Goal: Information Seeking & Learning: Learn about a topic

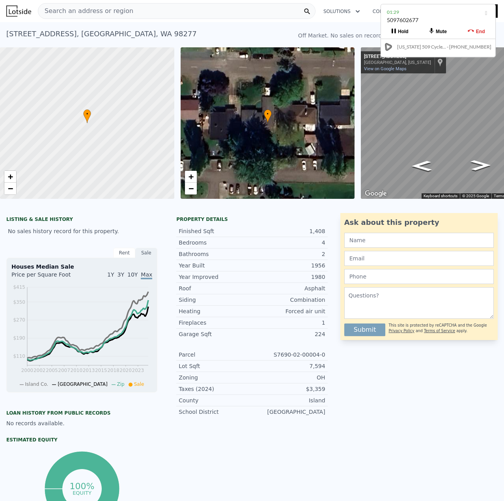
click at [98, 13] on span "Search an address or region" at bounding box center [85, 10] width 95 height 9
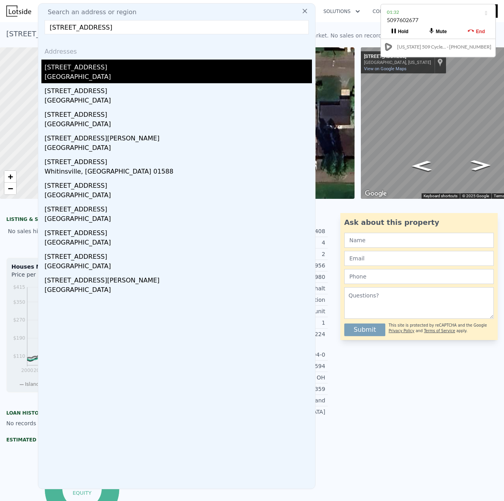
type input "[STREET_ADDRESS]"
click at [103, 83] on div "[GEOGRAPHIC_DATA]" at bounding box center [178, 77] width 267 height 11
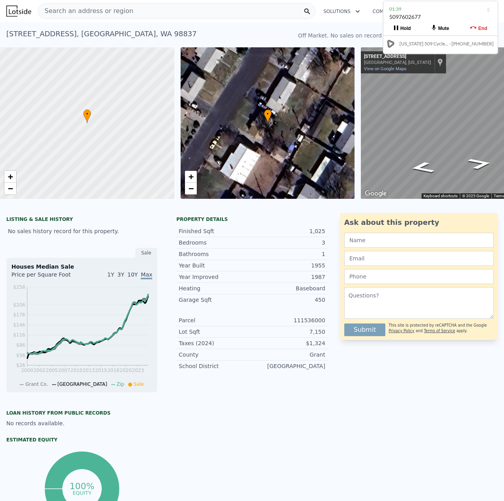
click at [440, 14] on div "5097602677" at bounding box center [440, 20] width 103 height 15
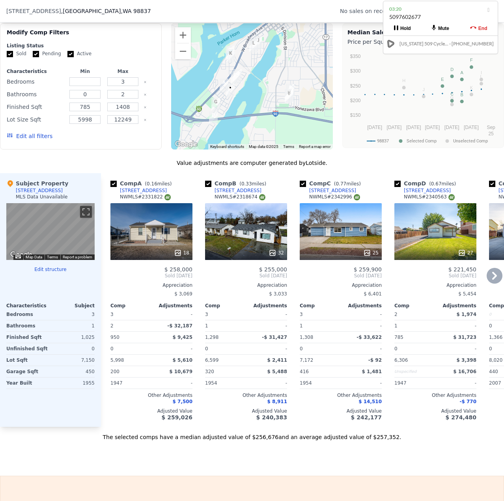
click at [179, 255] on icon at bounding box center [178, 253] width 8 height 8
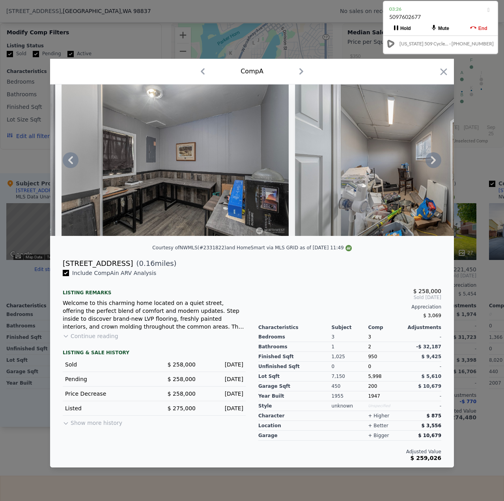
scroll to position [0, 2108]
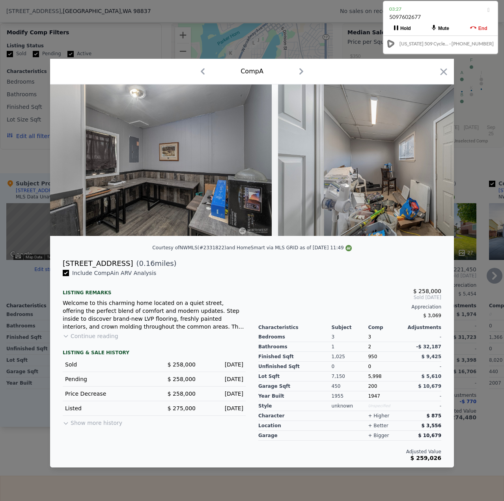
click at [445, 67] on icon "button" at bounding box center [443, 71] width 11 height 11
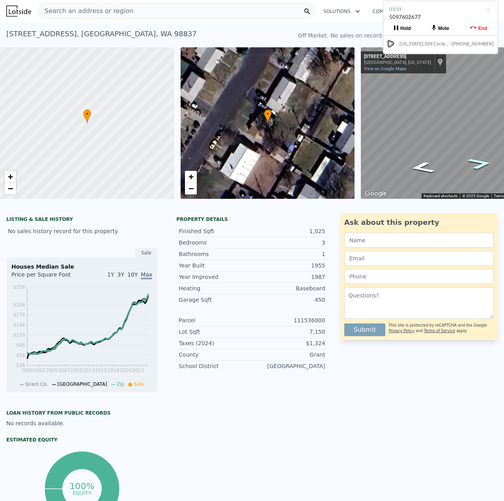
click at [475, 164] on icon "Go Southwest, W Willow St" at bounding box center [480, 163] width 45 height 17
click at [427, 168] on icon "Go Northeast, W Willow St" at bounding box center [422, 167] width 45 height 17
click at [178, 207] on div at bounding box center [252, 203] width 504 height 8
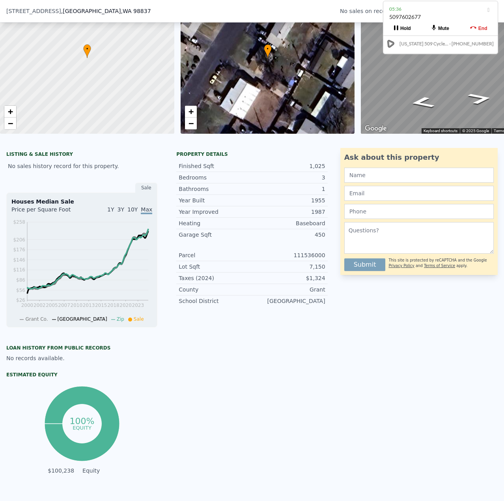
scroll to position [3, 0]
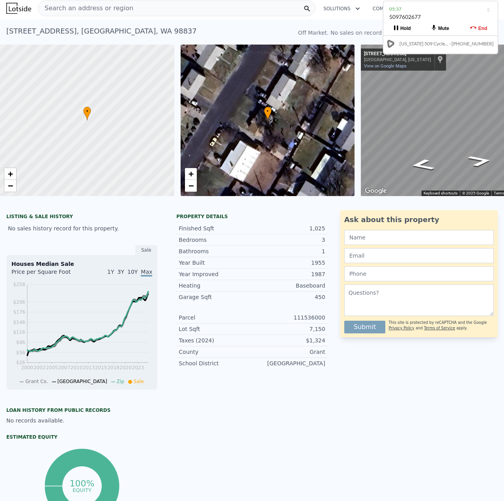
click at [185, 204] on div at bounding box center [252, 200] width 504 height 8
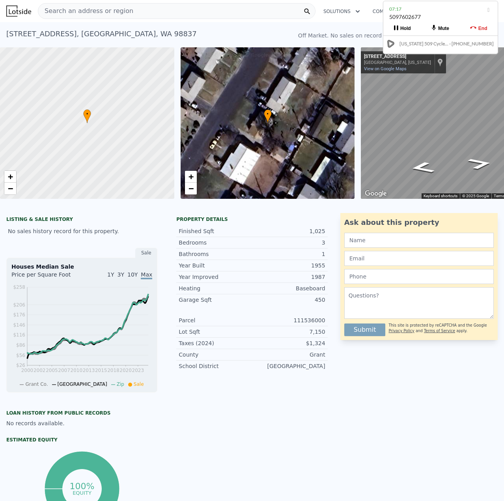
click at [160, 9] on div "Search an address or region" at bounding box center [177, 11] width 278 height 16
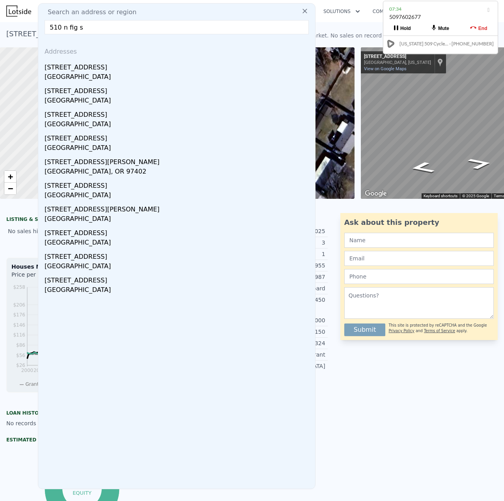
drag, startPoint x: 99, startPoint y: 28, endPoint x: 94, endPoint y: 29, distance: 4.8
click at [97, 29] on input "510 n fig s" at bounding box center [177, 27] width 264 height 14
drag, startPoint x: 86, startPoint y: 27, endPoint x: 62, endPoint y: 25, distance: 23.4
click at [62, 25] on input "510 n fig s" at bounding box center [177, 27] width 264 height 14
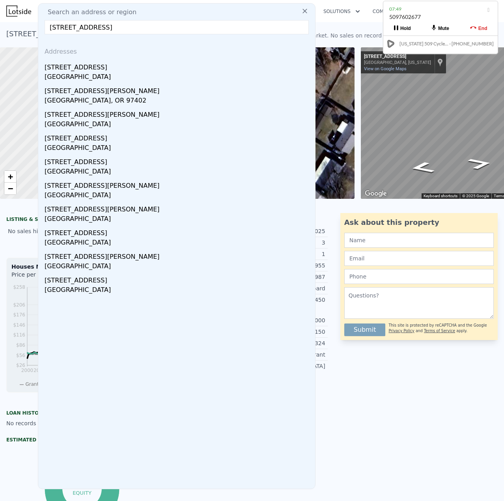
drag, startPoint x: 111, startPoint y: 30, endPoint x: 0, endPoint y: 21, distance: 111.7
click at [0, 21] on html "Search an address or region Search an address or region [GEOGRAPHIC_DATA] Addre…" at bounding box center [252, 250] width 504 height 501
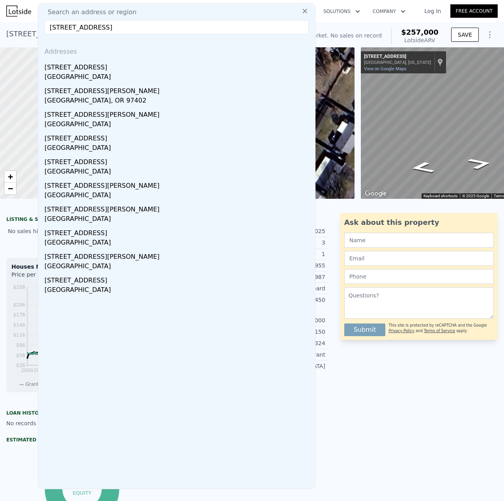
click at [120, 28] on input "[STREET_ADDRESS]" at bounding box center [177, 27] width 264 height 14
paste input "827 S Division S"
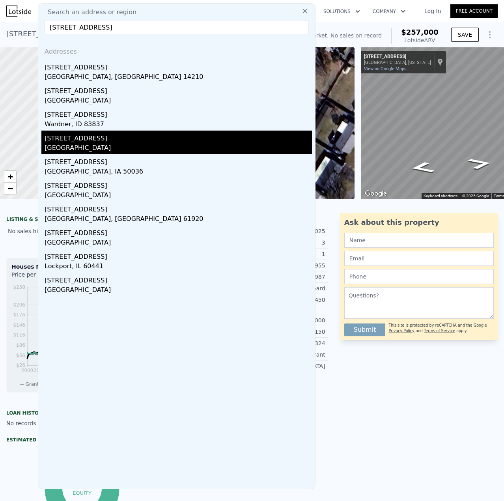
type input "[STREET_ADDRESS]"
click at [99, 141] on div "[STREET_ADDRESS]" at bounding box center [178, 137] width 267 height 13
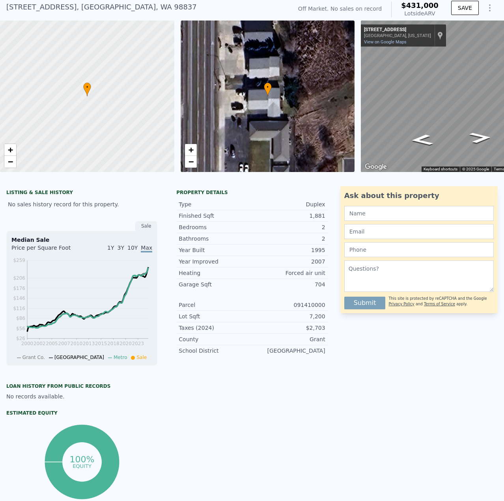
scroll to position [3, 0]
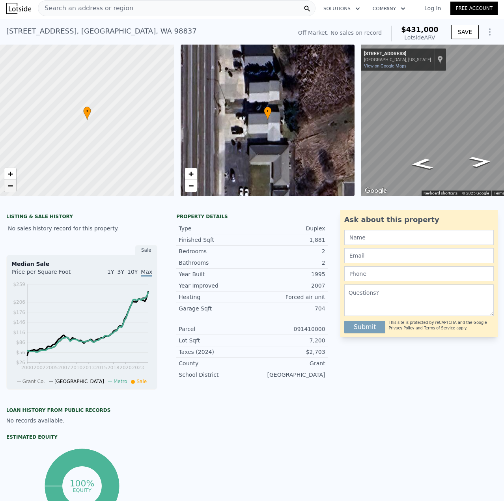
click at [9, 191] on link "−" at bounding box center [10, 186] width 12 height 12
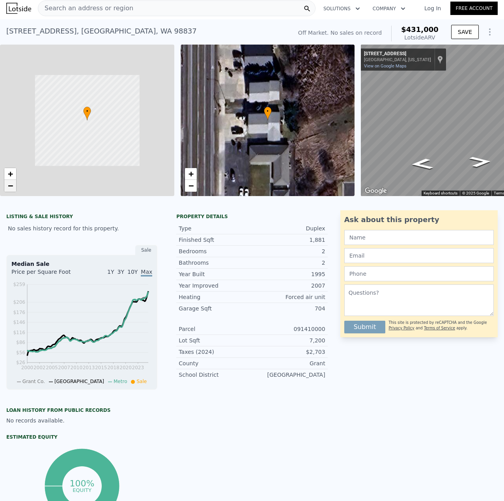
click at [9, 191] on link "−" at bounding box center [10, 186] width 12 height 12
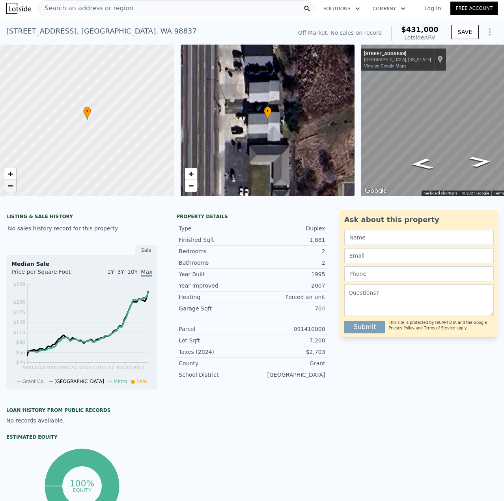
click at [9, 191] on link "−" at bounding box center [10, 186] width 12 height 12
click at [151, 15] on div "Search an address or region" at bounding box center [177, 8] width 278 height 16
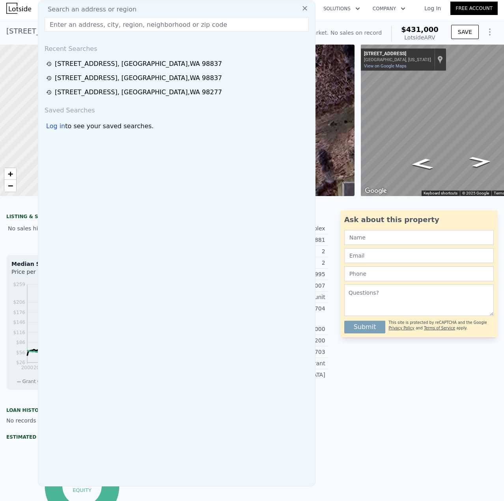
click at [150, 26] on input "text" at bounding box center [177, 24] width 264 height 14
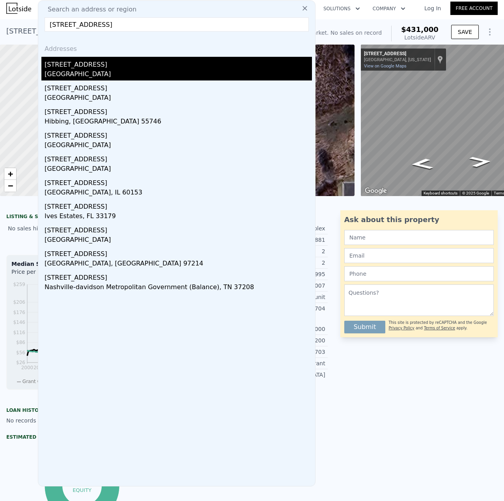
type input "[STREET_ADDRESS]"
click at [115, 68] on div "[STREET_ADDRESS]" at bounding box center [178, 63] width 267 height 13
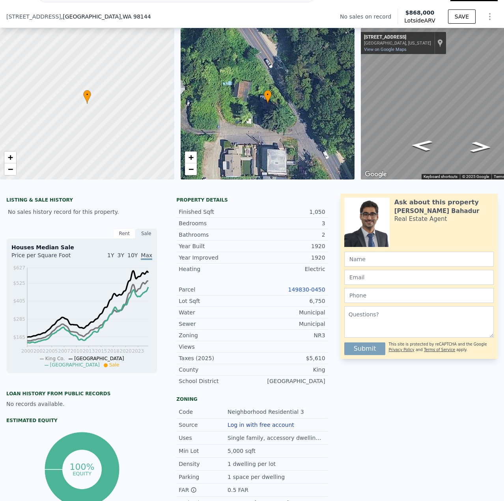
scroll to position [76, 0]
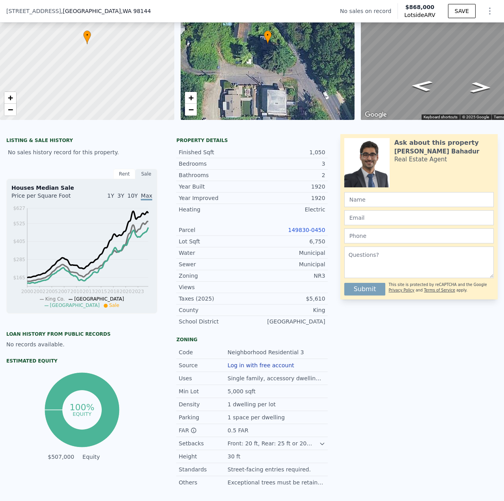
click at [309, 233] on link "149830-0450" at bounding box center [306, 230] width 37 height 6
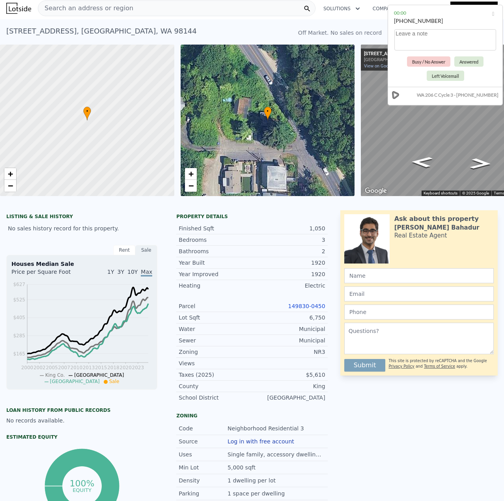
scroll to position [0, 0]
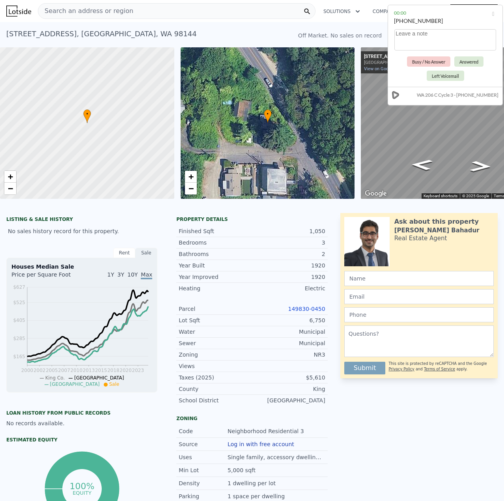
click at [83, 15] on span "Search an address or region" at bounding box center [85, 10] width 95 height 9
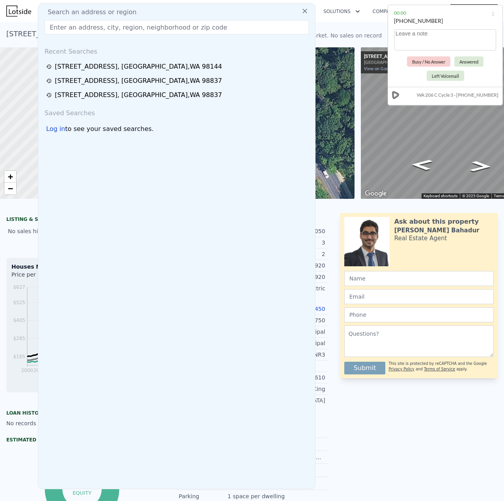
click at [89, 23] on input "text" at bounding box center [177, 27] width 264 height 14
click at [89, 26] on input "text" at bounding box center [177, 27] width 264 height 14
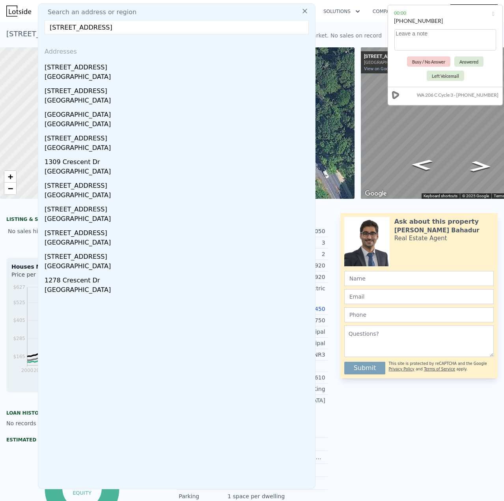
type input "[STREET_ADDRESS]"
click at [85, 71] on div "[STREET_ADDRESS]" at bounding box center [178, 66] width 267 height 13
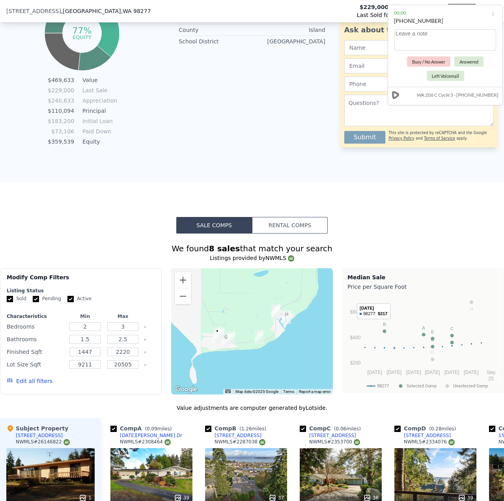
scroll to position [668, 0]
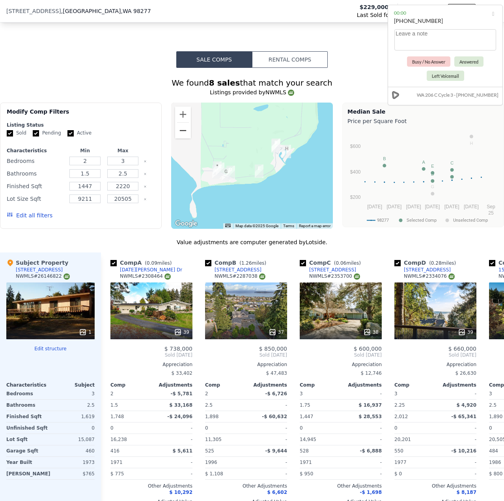
click at [179, 138] on button "Zoom out" at bounding box center [183, 131] width 16 height 16
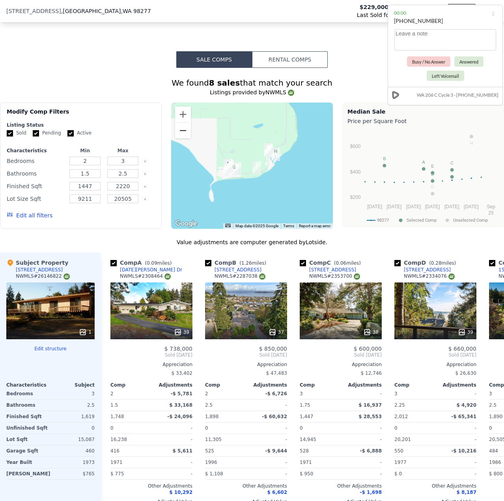
click at [179, 138] on button "Zoom out" at bounding box center [183, 131] width 16 height 16
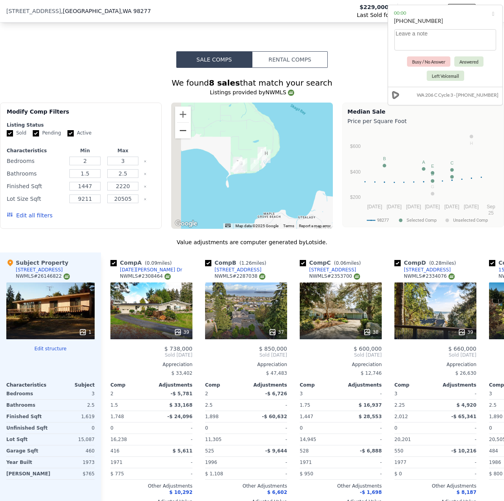
click at [179, 138] on button "Zoom out" at bounding box center [183, 131] width 16 height 16
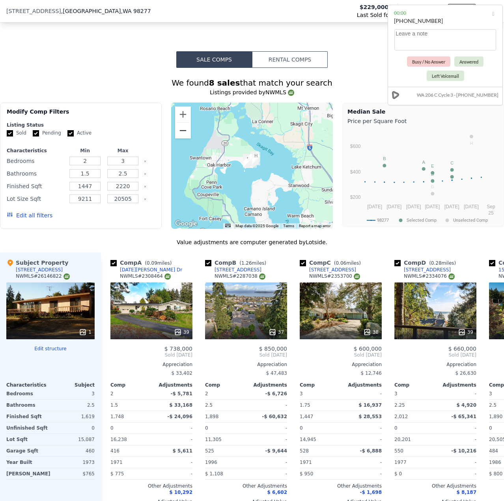
click at [179, 138] on button "Zoom out" at bounding box center [183, 131] width 16 height 16
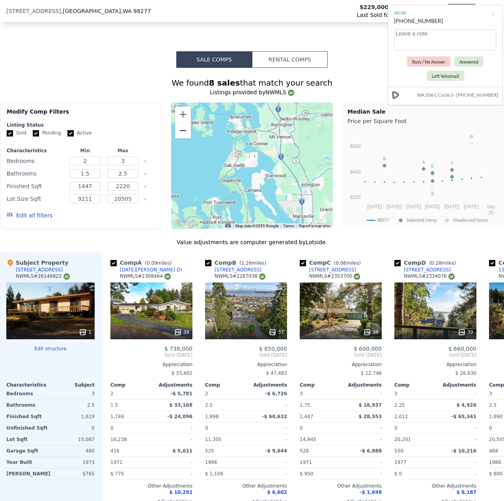
click at [179, 138] on button "Zoom out" at bounding box center [183, 131] width 16 height 16
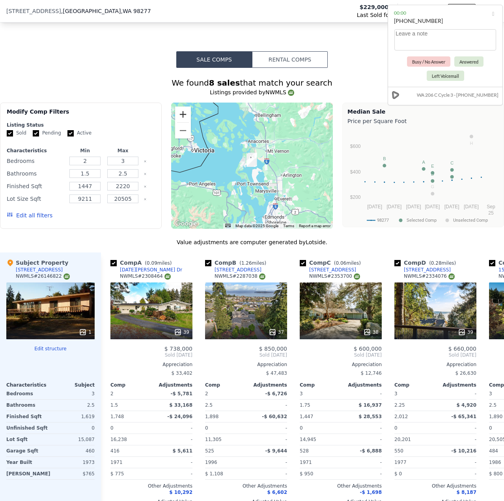
click at [181, 114] on button "Zoom in" at bounding box center [183, 115] width 16 height 16
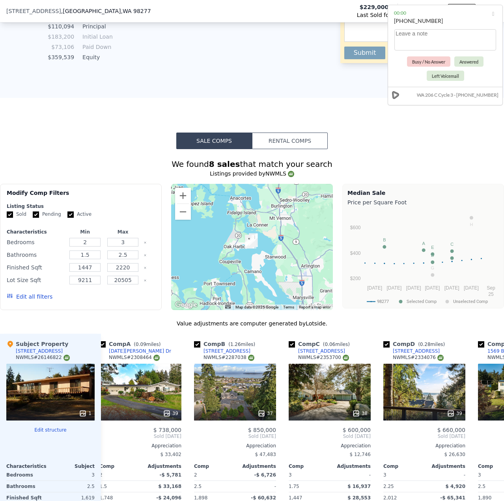
scroll to position [549, 0]
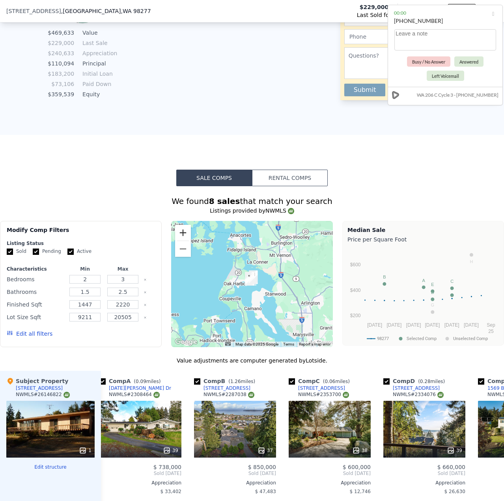
click at [186, 239] on button "Zoom in" at bounding box center [183, 233] width 16 height 16
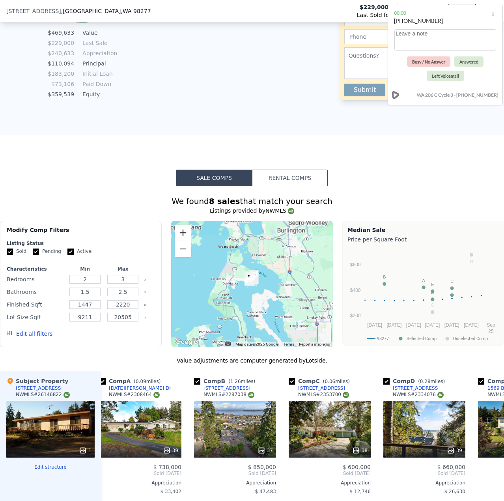
click at [185, 239] on button "Zoom in" at bounding box center [183, 233] width 16 height 16
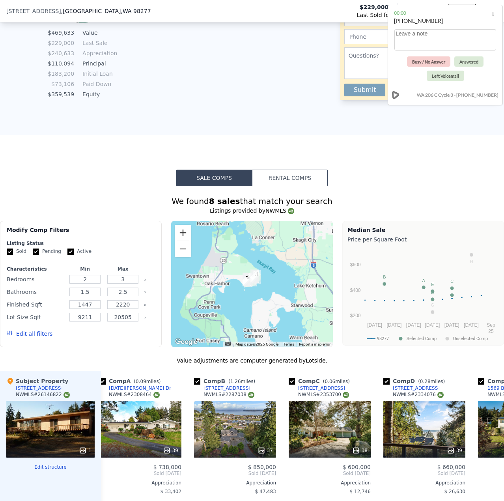
click at [185, 239] on button "Zoom in" at bounding box center [183, 233] width 16 height 16
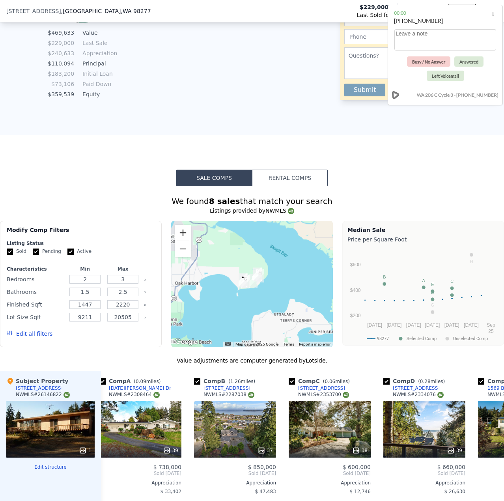
click at [185, 239] on button "Zoom in" at bounding box center [183, 233] width 16 height 16
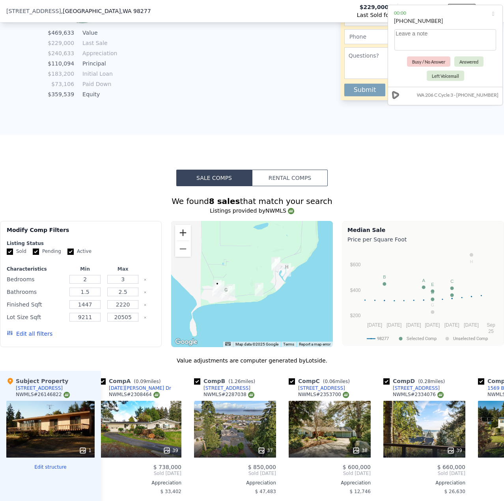
click at [185, 239] on button "Zoom in" at bounding box center [183, 233] width 16 height 16
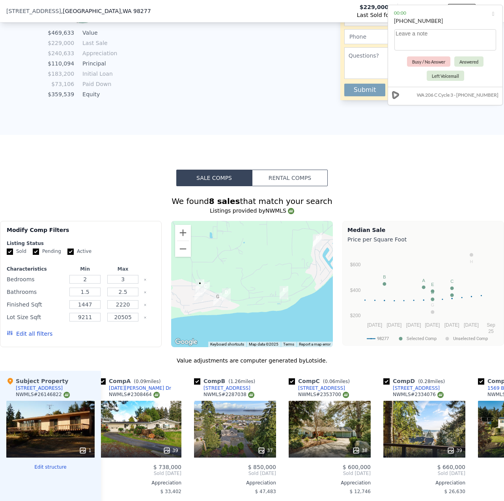
drag, startPoint x: 244, startPoint y: 333, endPoint x: 256, endPoint y: 326, distance: 13.3
click at [256, 326] on div at bounding box center [252, 284] width 162 height 126
drag, startPoint x: 165, startPoint y: 372, endPoint x: 182, endPoint y: 379, distance: 18.9
click at [182, 379] on div "Value adjustments are computer generated by Lotside . Subject Property [STREET_…" at bounding box center [252, 503] width 504 height 293
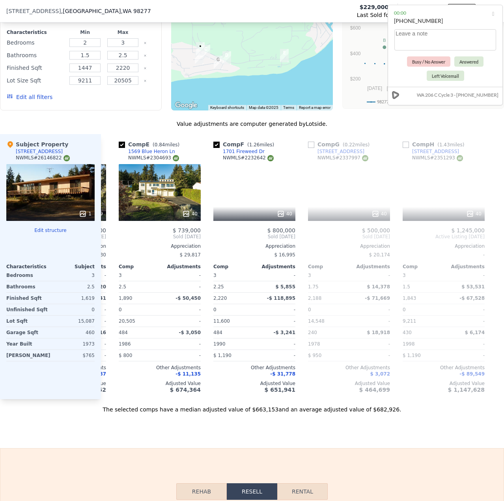
scroll to position [0, 379]
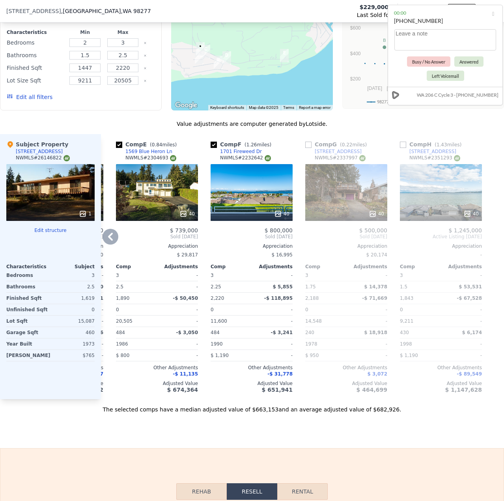
click at [372, 202] on div "40" at bounding box center [346, 192] width 82 height 57
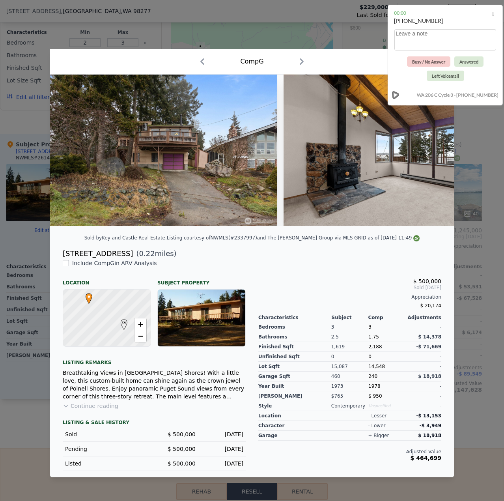
click at [472, 153] on div at bounding box center [252, 250] width 504 height 501
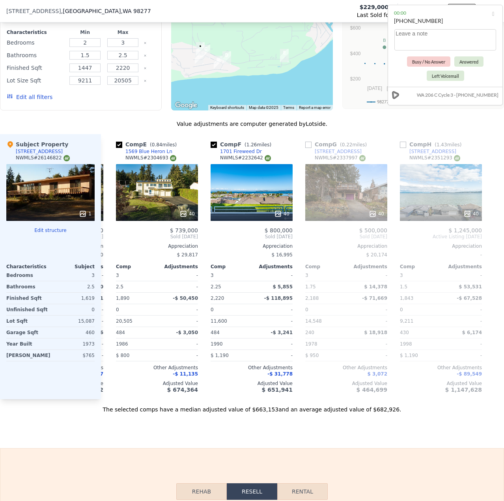
scroll to position [589, 0]
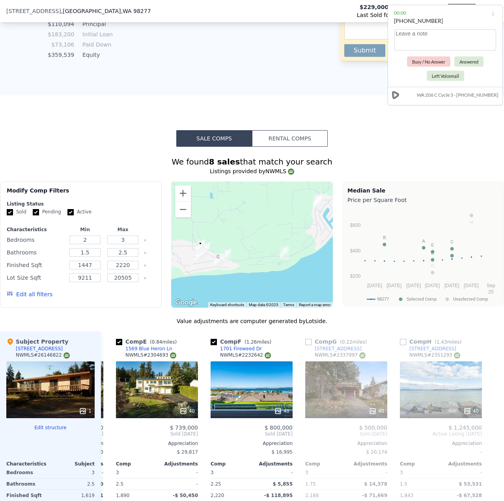
click at [54, 392] on div "1" at bounding box center [50, 389] width 88 height 57
